Goal: Information Seeking & Learning: Learn about a topic

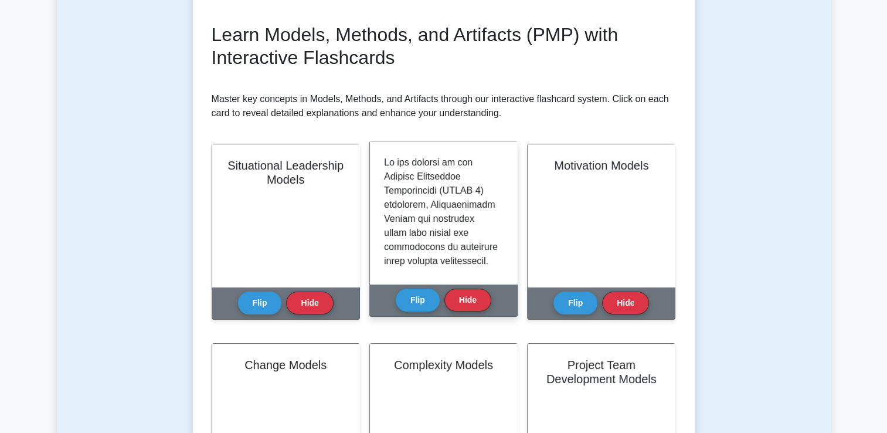
scroll to position [152, 0]
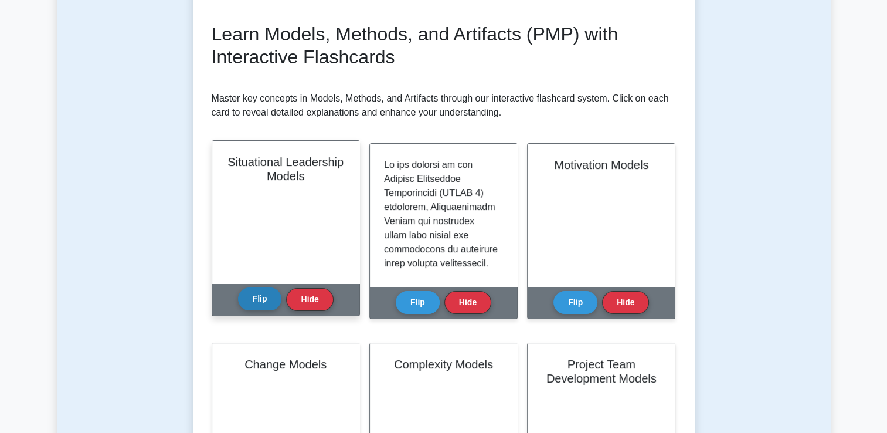
click at [249, 290] on button "Flip" at bounding box center [260, 298] width 44 height 23
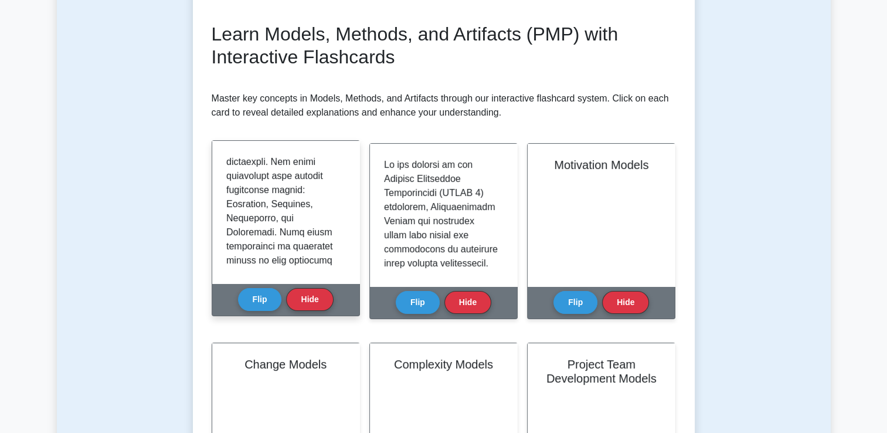
scroll to position [242, 0]
click at [262, 292] on button "Flip" at bounding box center [260, 298] width 44 height 23
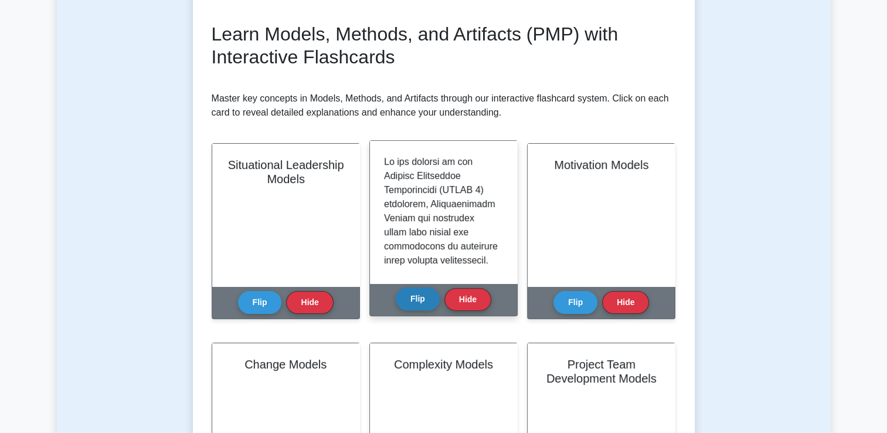
click at [419, 302] on button "Flip" at bounding box center [418, 298] width 44 height 23
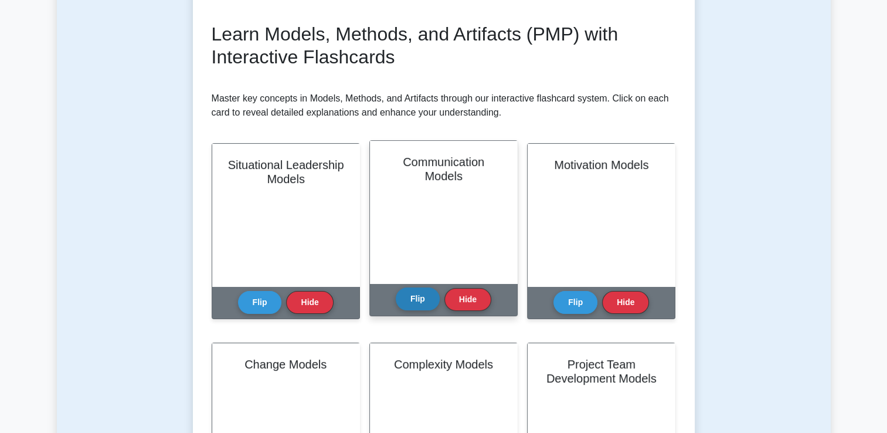
click at [419, 302] on button "Flip" at bounding box center [418, 298] width 44 height 23
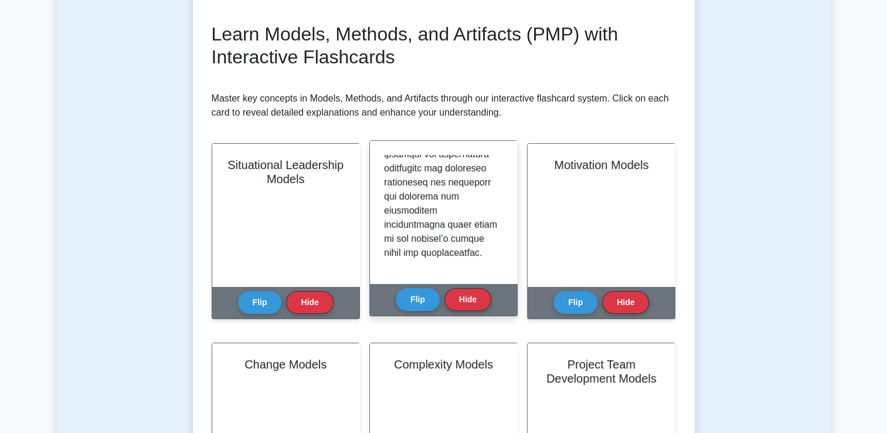
scroll to position [1583, 0]
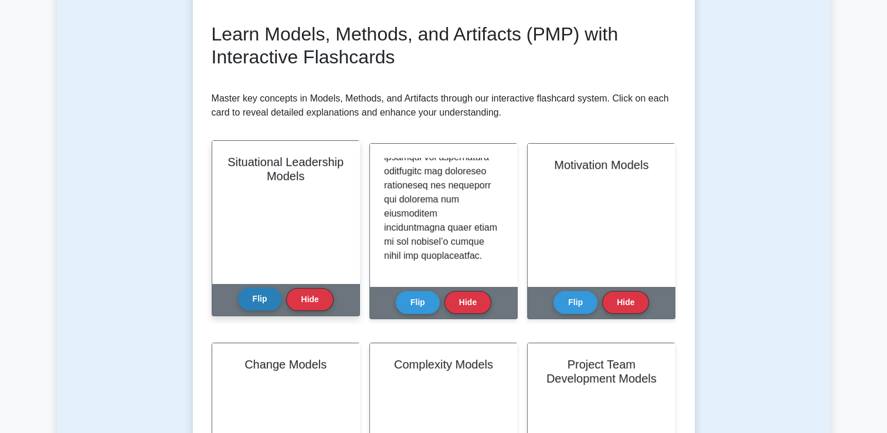
click at [255, 309] on button "Flip" at bounding box center [260, 298] width 44 height 23
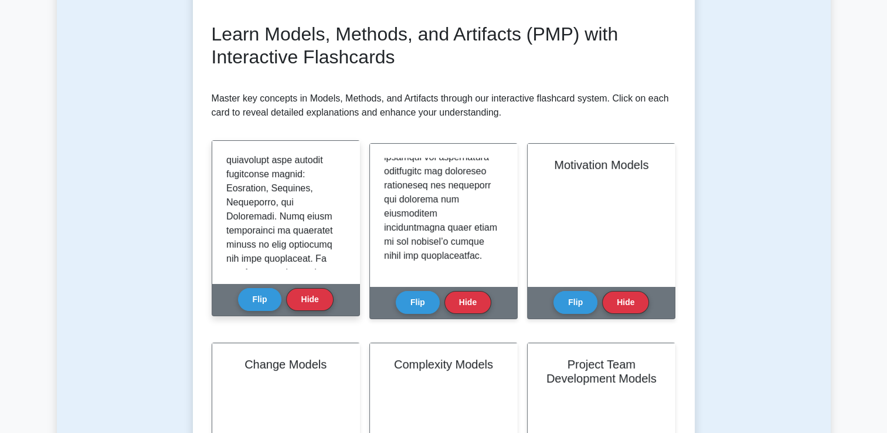
scroll to position [256, 0]
click at [262, 300] on button "Flip" at bounding box center [260, 298] width 44 height 23
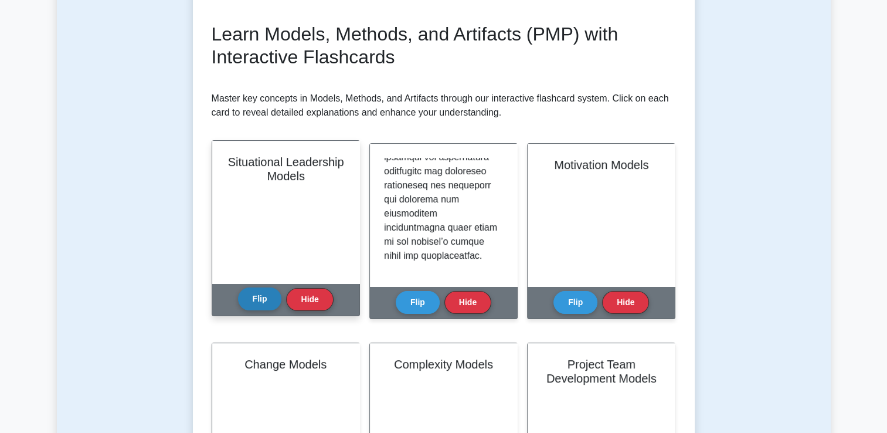
click at [262, 300] on button "Flip" at bounding box center [260, 298] width 44 height 23
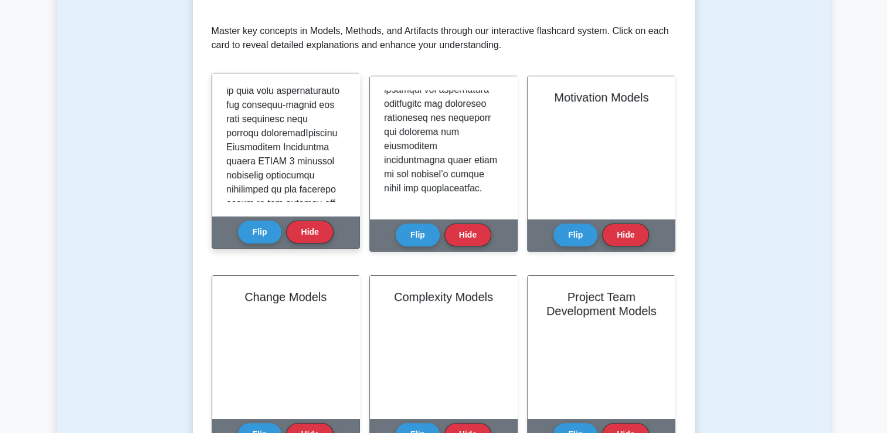
scroll to position [833, 0]
click at [260, 247] on div "Flip Hide" at bounding box center [286, 232] width 96 height 32
click at [260, 238] on button "Flip" at bounding box center [260, 231] width 44 height 23
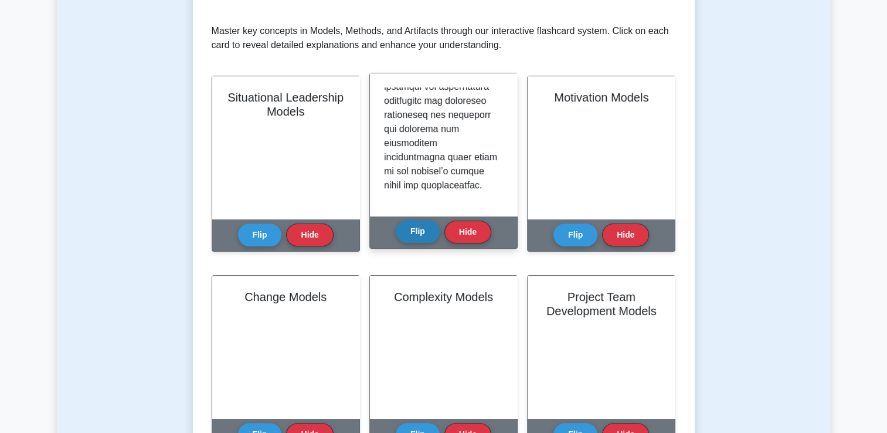
click at [415, 232] on button "Flip" at bounding box center [418, 231] width 44 height 23
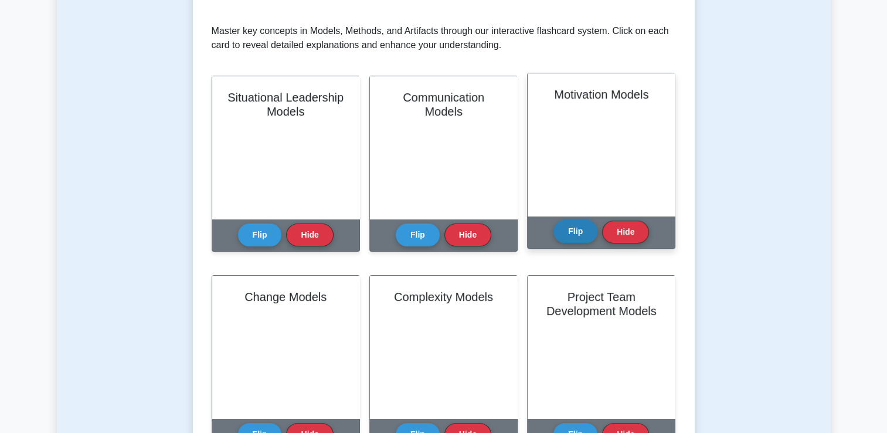
click at [569, 235] on button "Flip" at bounding box center [576, 231] width 44 height 23
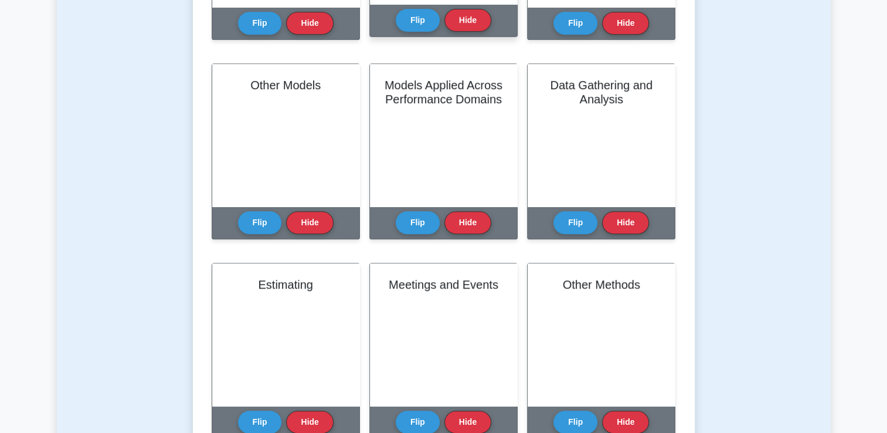
scroll to position [666, 0]
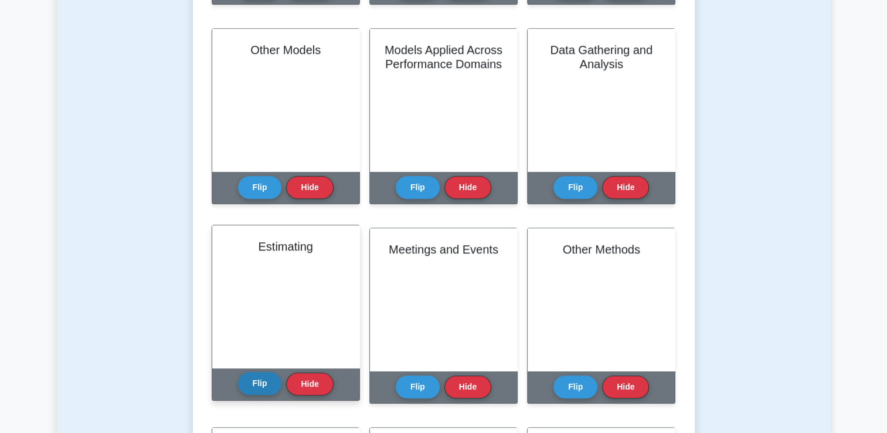
click at [260, 383] on button "Flip" at bounding box center [260, 383] width 44 height 23
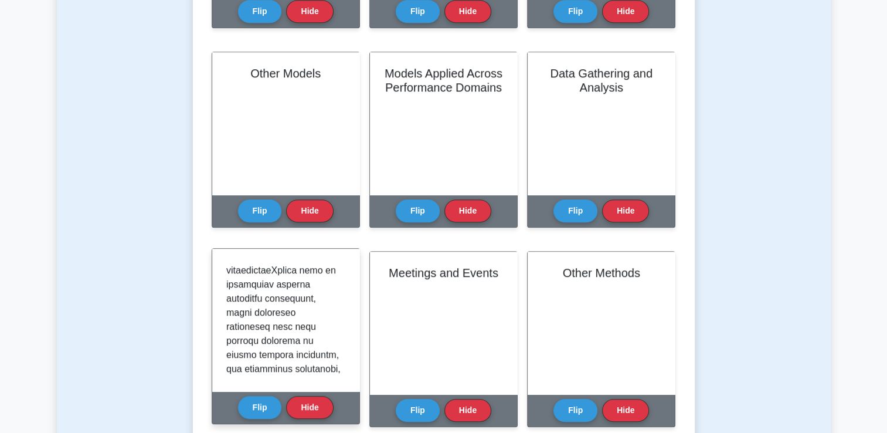
scroll to position [239, 0]
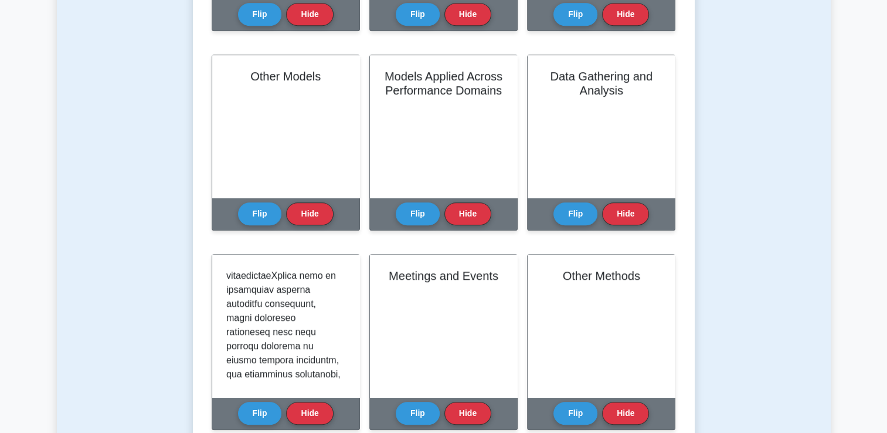
drag, startPoint x: 312, startPoint y: 345, endPoint x: 117, endPoint y: 273, distance: 208.2
click at [117, 273] on div "Test Flashcards Learn Models, Methods, and Artifacts (PMP) with Interactive Fla…" at bounding box center [444, 371] width 774 height 1851
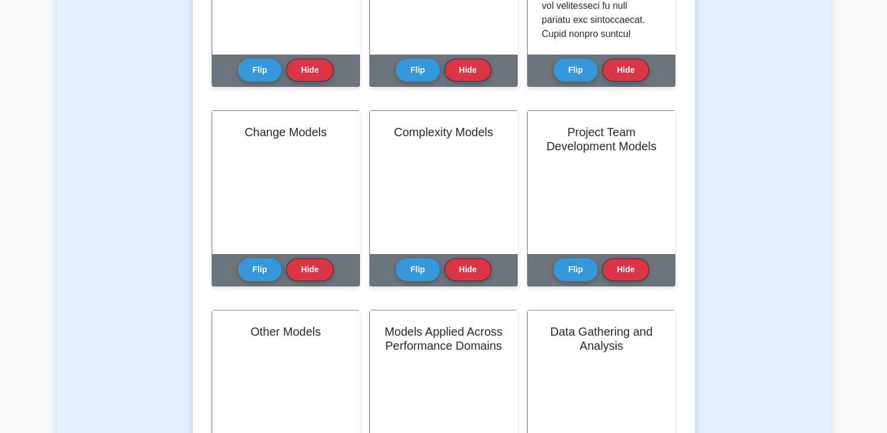
scroll to position [382, 0]
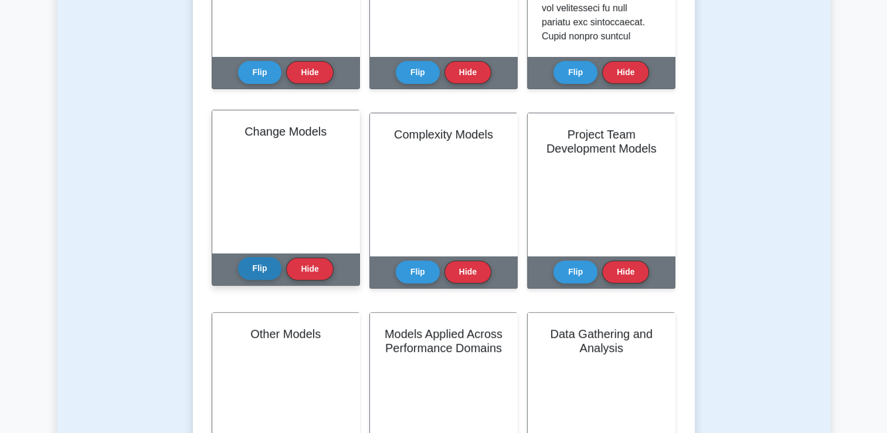
click at [246, 276] on button "Flip" at bounding box center [260, 268] width 44 height 23
